Goal: Complete application form

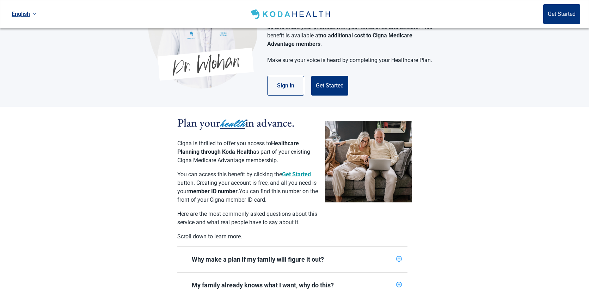
scroll to position [95, 0]
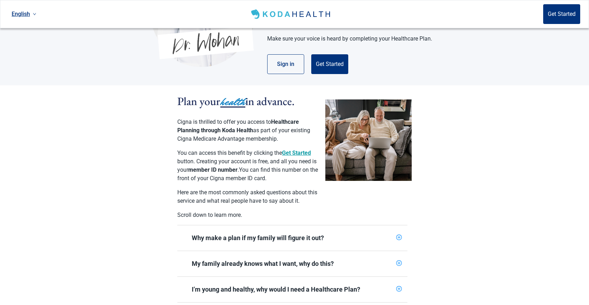
click at [399, 236] on icon "plus-circle" at bounding box center [399, 237] width 2 height 2
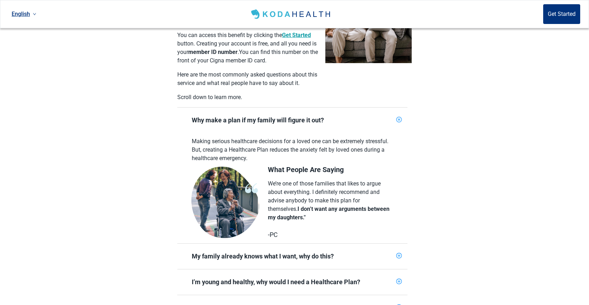
scroll to position [213, 0]
click at [400, 254] on icon "plus-circle" at bounding box center [399, 255] width 2 height 2
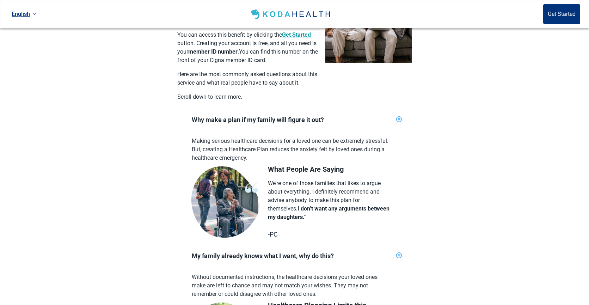
click at [400, 252] on icon "plus-circle" at bounding box center [399, 255] width 7 height 7
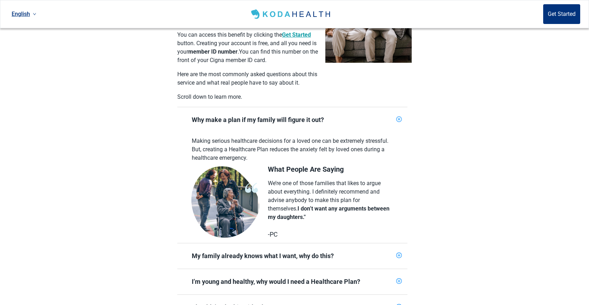
click at [400, 253] on icon "plus-circle" at bounding box center [398, 255] width 5 height 5
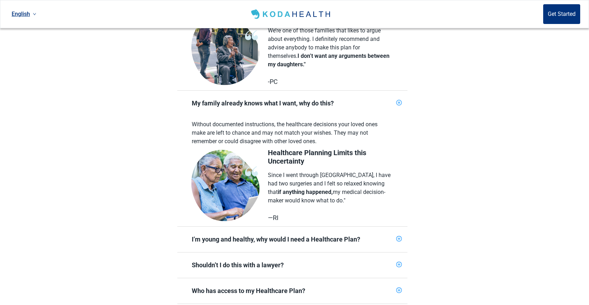
scroll to position [366, 0]
click at [398, 237] on icon "plus-circle" at bounding box center [399, 238] width 2 height 2
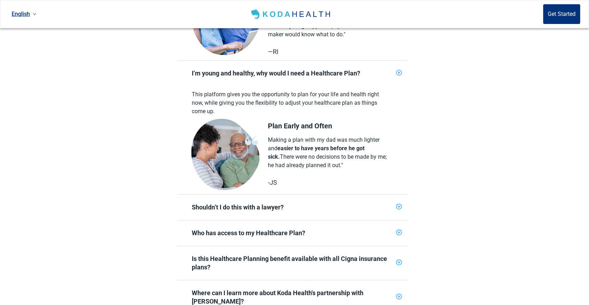
scroll to position [534, 0]
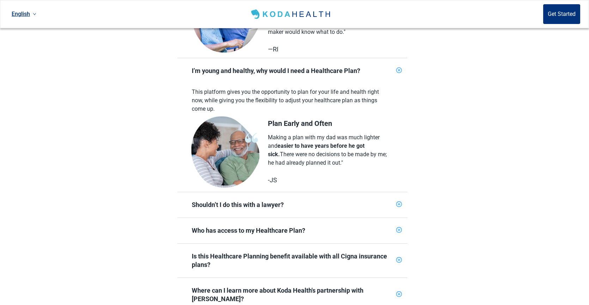
click at [400, 202] on icon "plus-circle" at bounding box center [398, 204] width 5 height 5
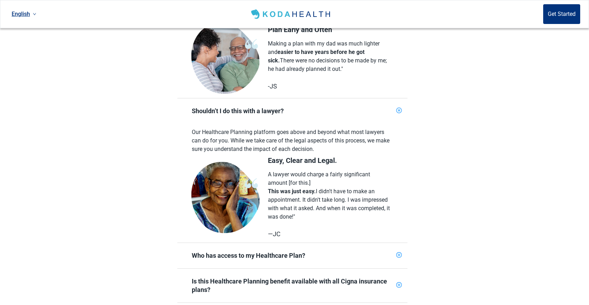
scroll to position [659, 0]
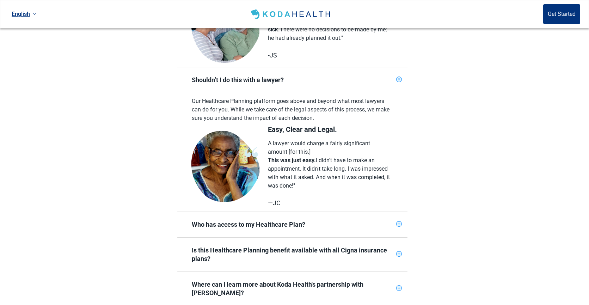
click at [400, 222] on icon "plus-circle" at bounding box center [398, 224] width 5 height 5
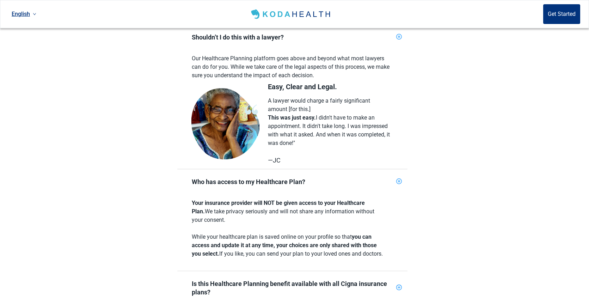
scroll to position [711, 0]
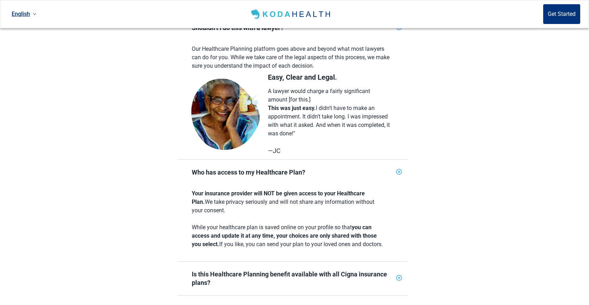
click at [399, 275] on icon "plus-circle" at bounding box center [398, 277] width 5 height 5
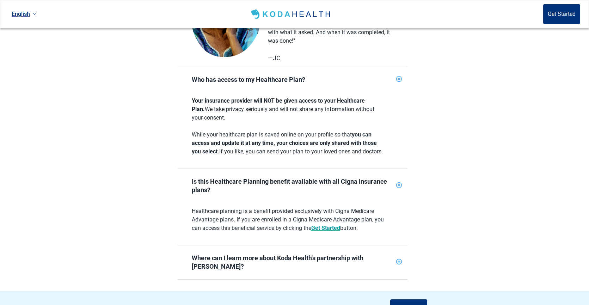
scroll to position [808, 0]
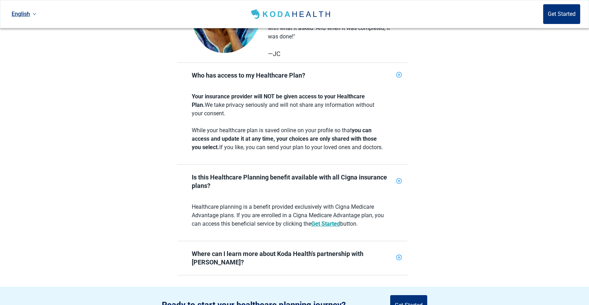
click at [397, 255] on icon "plus-circle" at bounding box center [398, 257] width 5 height 5
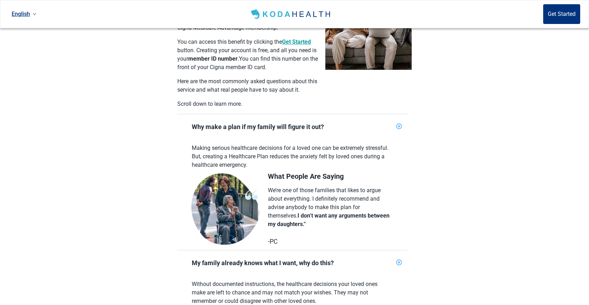
scroll to position [0, 0]
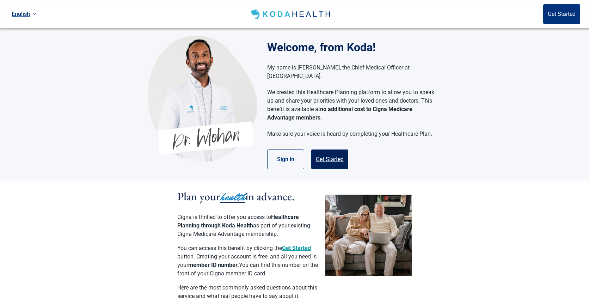
click at [334, 152] on button "Get Started" at bounding box center [329, 159] width 37 height 20
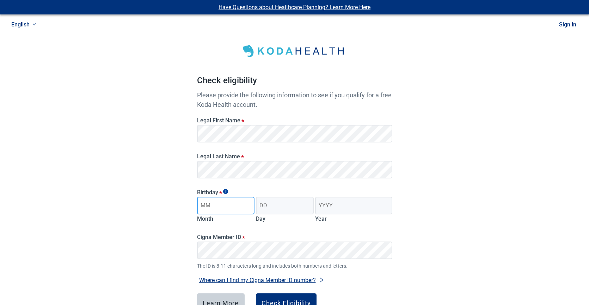
click at [232, 208] on input "Month" at bounding box center [226, 206] width 58 height 18
type input "08"
click at [277, 210] on input "Day" at bounding box center [285, 206] width 58 height 18
type input "28"
click at [323, 206] on input "Year" at bounding box center [353, 206] width 77 height 18
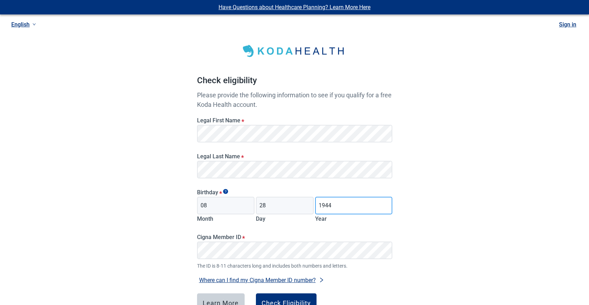
type input "1944"
